Goal: Complete application form: Complete application form

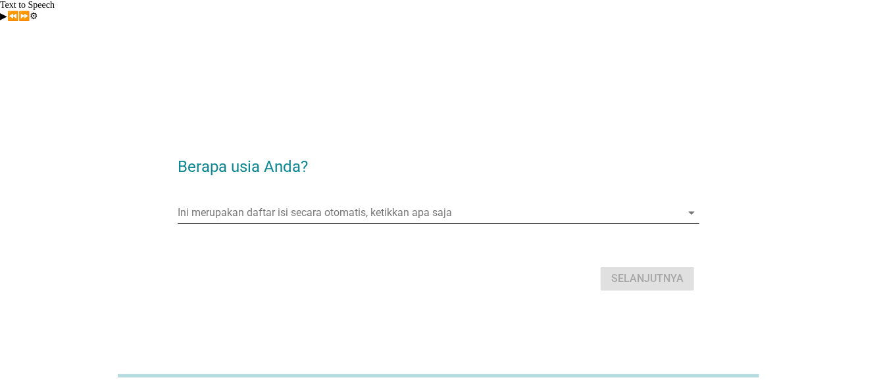
click at [346, 202] on input "Ini merupakan daftar isi secara otomatis, ketikkan apa saja" at bounding box center [429, 212] width 503 height 21
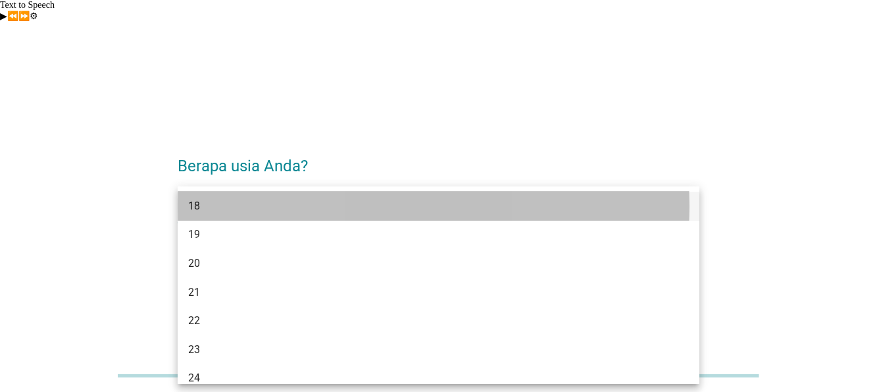
click at [328, 199] on div "18" at bounding box center [417, 206] width 459 height 16
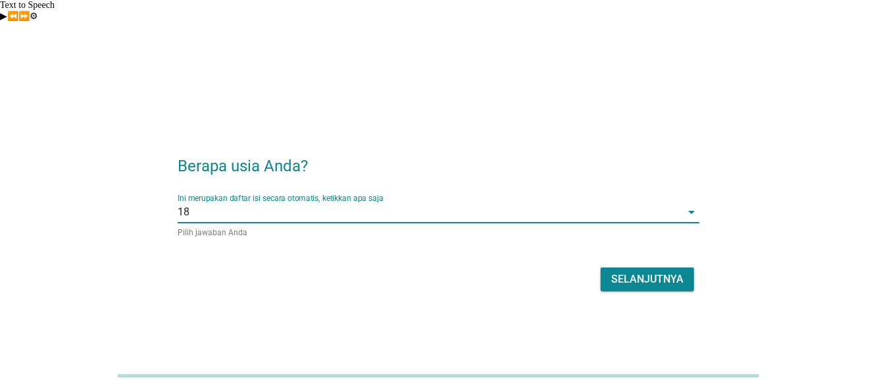
click at [347, 201] on input "Ini merupakan daftar isi secara otomatis, ketikkan apa saja" at bounding box center [436, 211] width 492 height 21
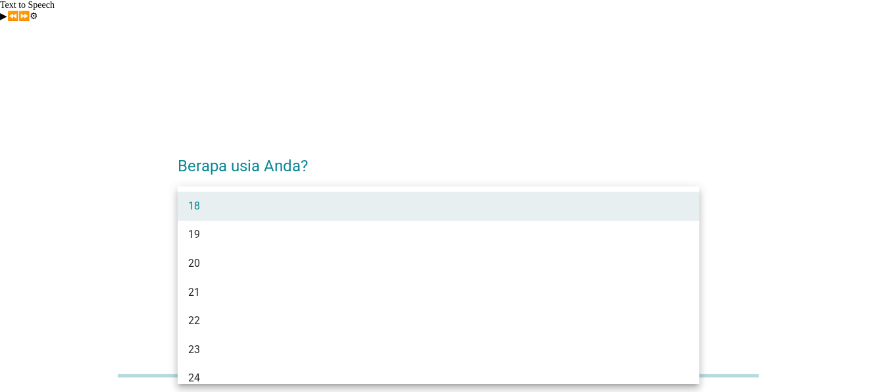
scroll to position [197, 0]
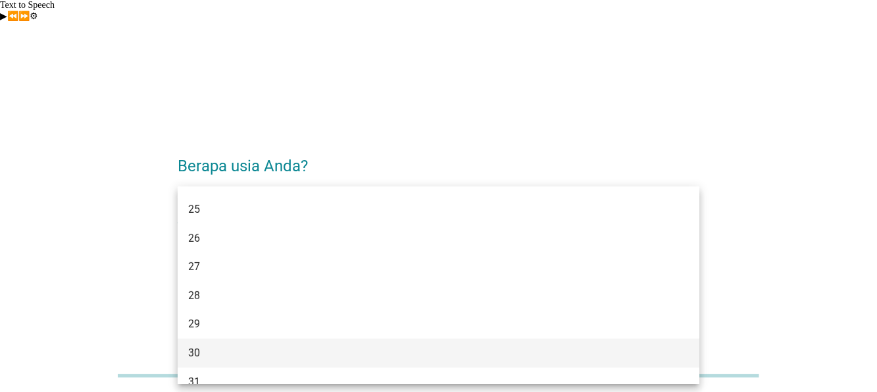
click at [313, 351] on div "30" at bounding box center [417, 353] width 459 height 16
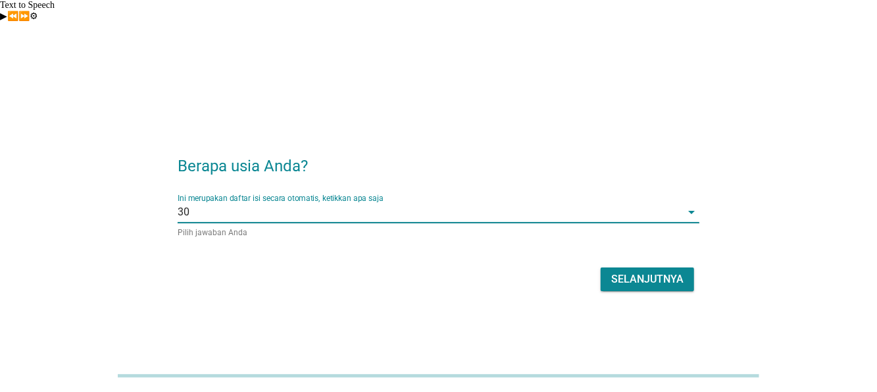
click at [400, 193] on div "Ini merupakan daftar isi secara otomatis, ketikkan apa saja 30 arrow_drop_down …" at bounding box center [439, 214] width 522 height 43
click at [387, 201] on input "Ini merupakan daftar isi secara otomatis, ketikkan apa saja" at bounding box center [436, 211] width 492 height 21
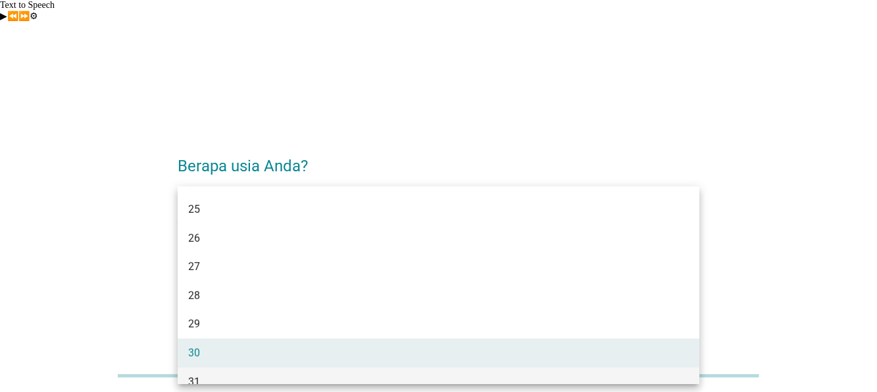
click at [326, 374] on div "31" at bounding box center [417, 382] width 459 height 16
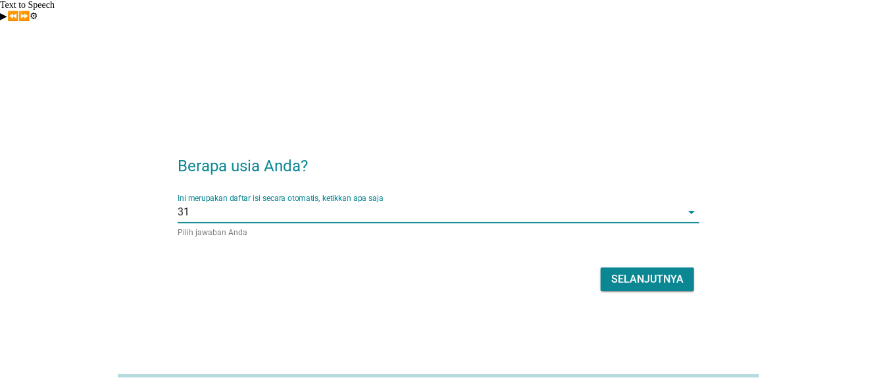
click at [654, 267] on button "Selanjutnya" at bounding box center [647, 279] width 93 height 24
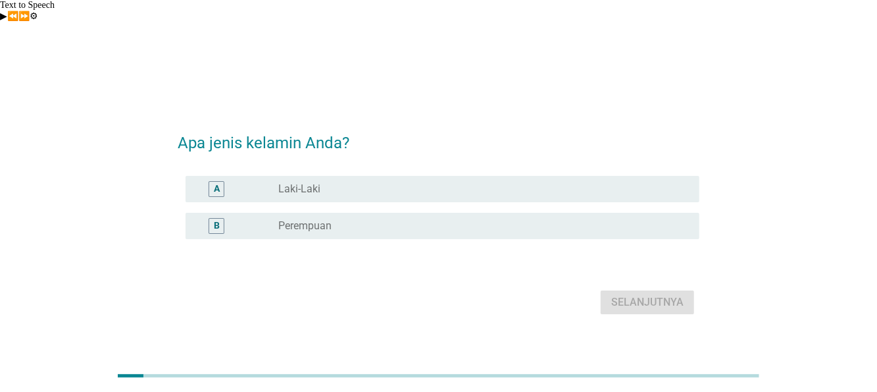
click at [251, 220] on div "B radio_button_unchecked Perempuan" at bounding box center [439, 225] width 522 height 37
click at [272, 218] on div "B" at bounding box center [237, 226] width 82 height 16
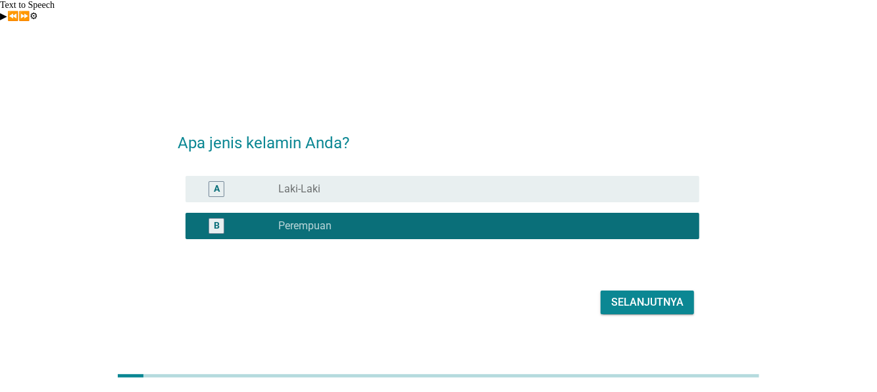
click at [675, 294] on div "Selanjutnya" at bounding box center [647, 302] width 72 height 16
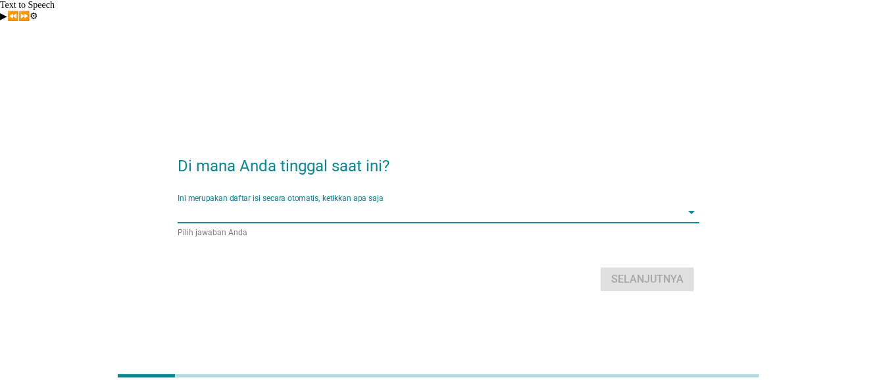
click at [298, 201] on input "Ini merupakan daftar isi secara otomatis, ketikkan apa saja" at bounding box center [429, 211] width 503 height 21
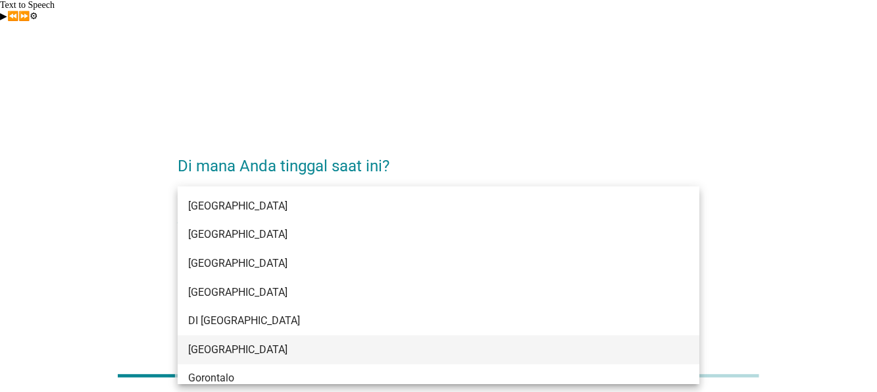
click at [272, 335] on div "[GEOGRAPHIC_DATA]" at bounding box center [439, 349] width 522 height 29
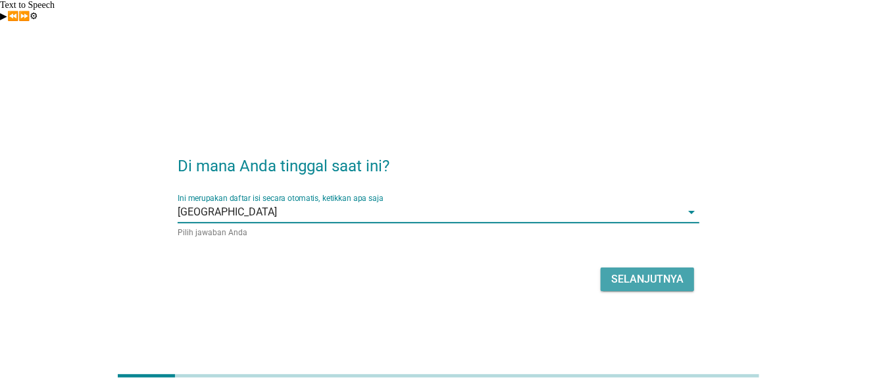
click at [663, 271] on div "Selanjutnya" at bounding box center [647, 279] width 72 height 16
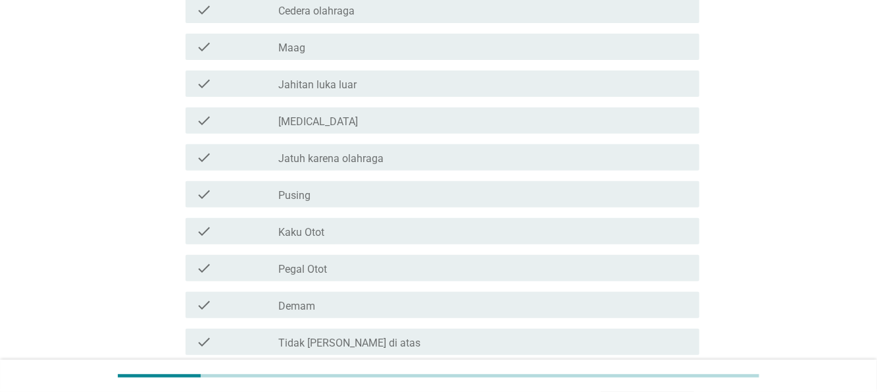
click at [326, 186] on div "check_box_outline_blank Pusing" at bounding box center [483, 194] width 411 height 16
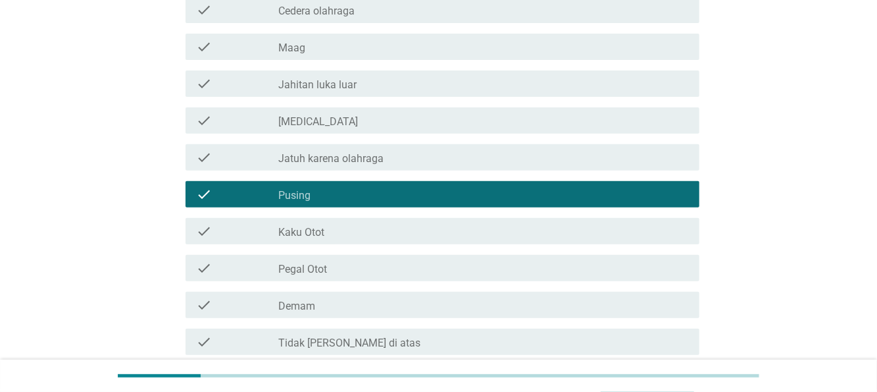
scroll to position [66, 0]
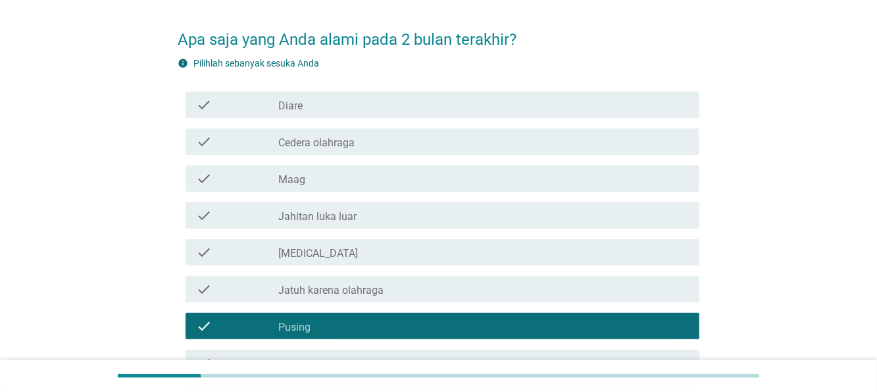
click at [297, 239] on div "check check_box_outline_blank [MEDICAL_DATA]" at bounding box center [443, 252] width 514 height 26
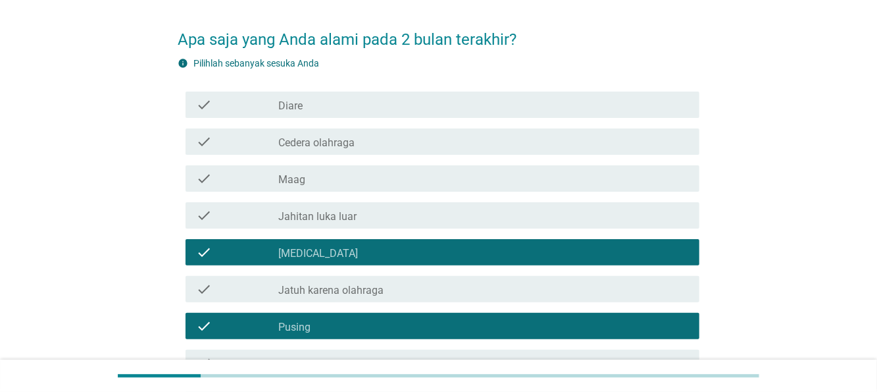
scroll to position [263, 0]
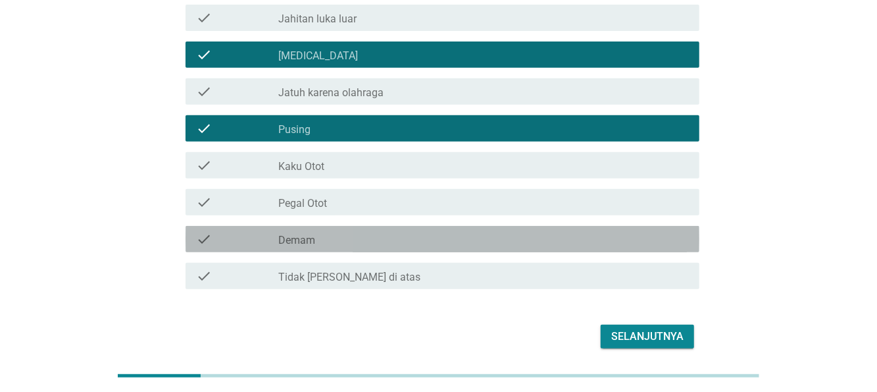
click at [354, 226] on div "check check_box_outline_blank Demam" at bounding box center [443, 239] width 514 height 26
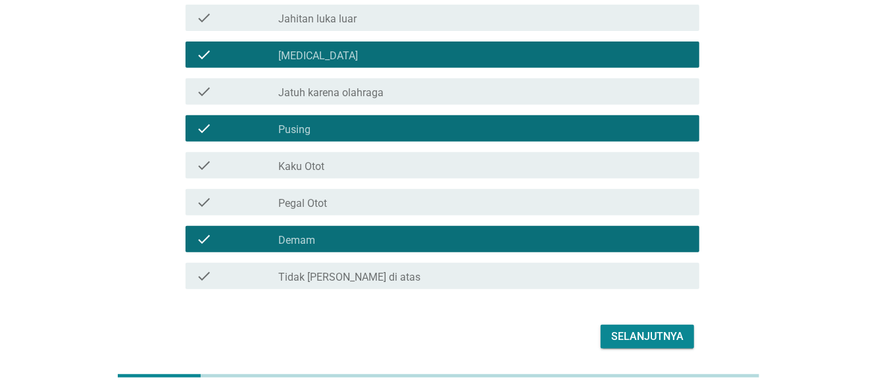
click at [354, 226] on div "check check_box_outline_blank Demam" at bounding box center [443, 239] width 514 height 26
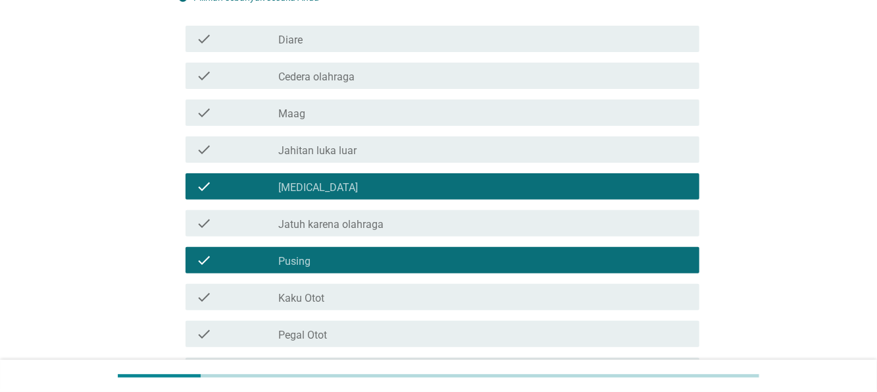
scroll to position [66, 0]
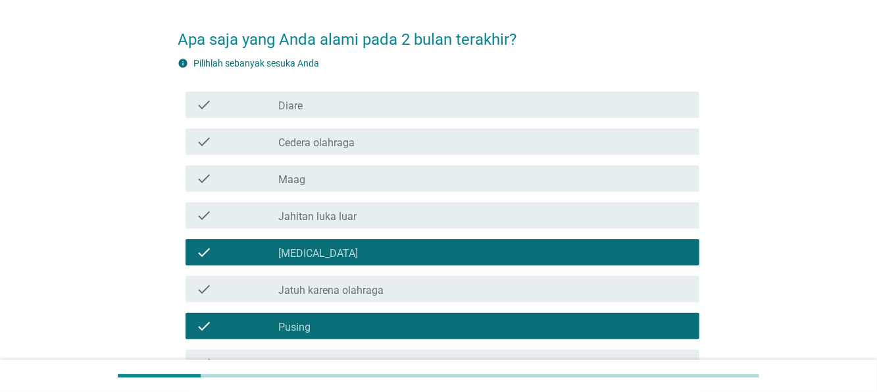
click at [382, 170] on div "check_box_outline_blank Maag" at bounding box center [483, 178] width 411 height 16
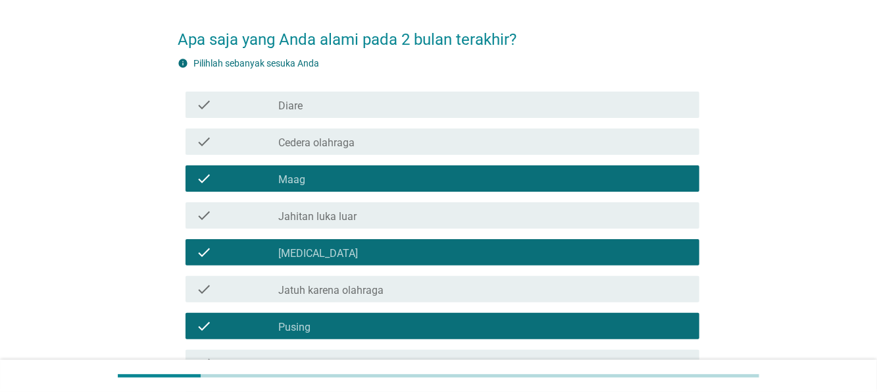
scroll to position [292, 0]
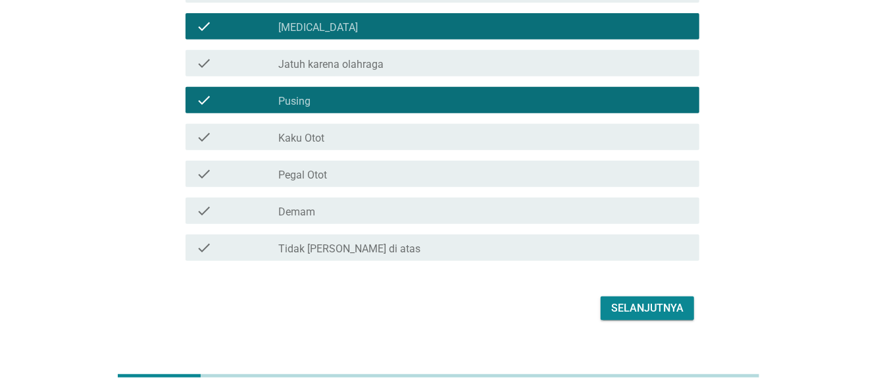
click at [610, 296] on button "Selanjutnya" at bounding box center [647, 308] width 93 height 24
